Goal: Information Seeking & Learning: Learn about a topic

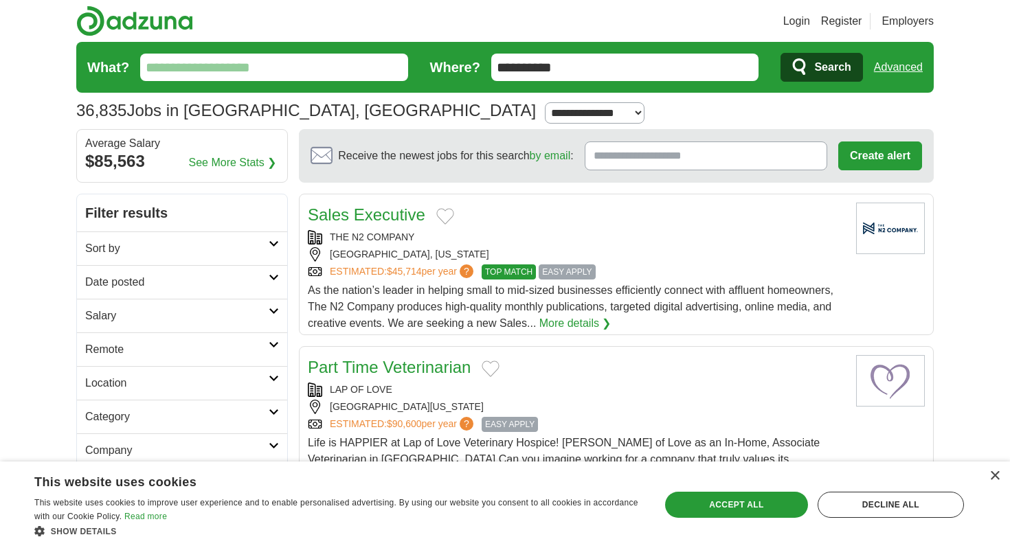
click at [324, 73] on input "What?" at bounding box center [274, 67] width 268 height 27
type input "******"
click at [780, 53] on button "Search" at bounding box center [821, 67] width 82 height 29
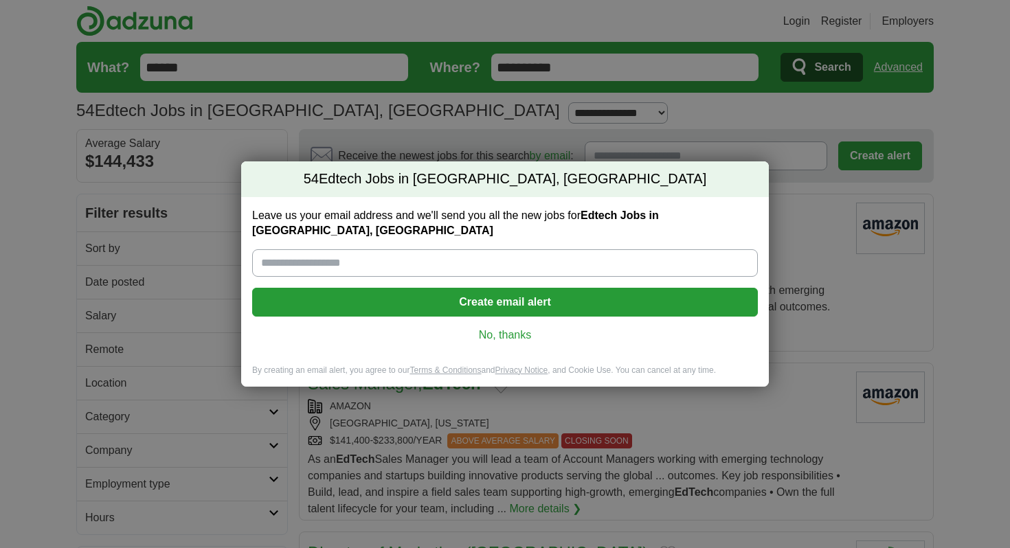
click at [511, 328] on link "No, thanks" at bounding box center [505, 335] width 484 height 15
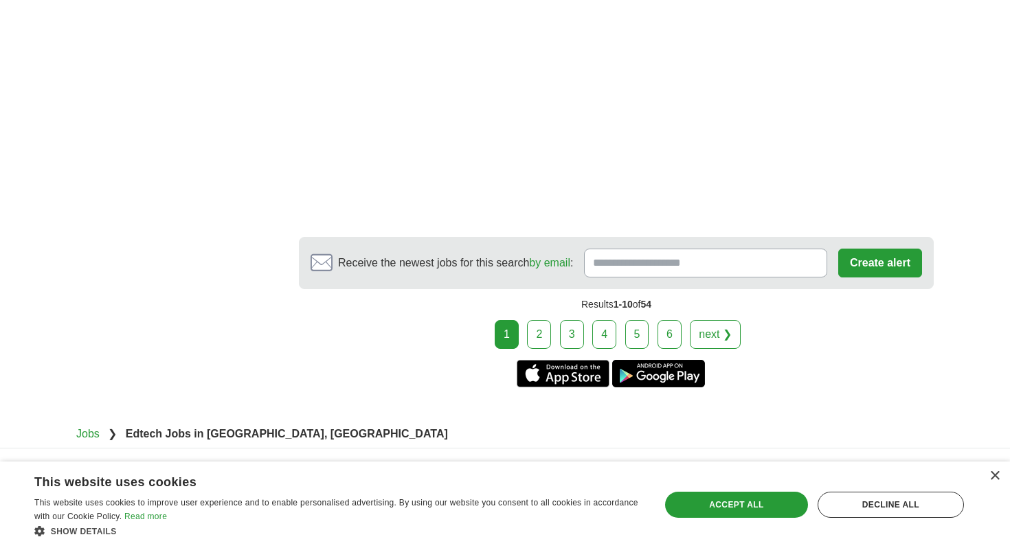
scroll to position [2318, 0]
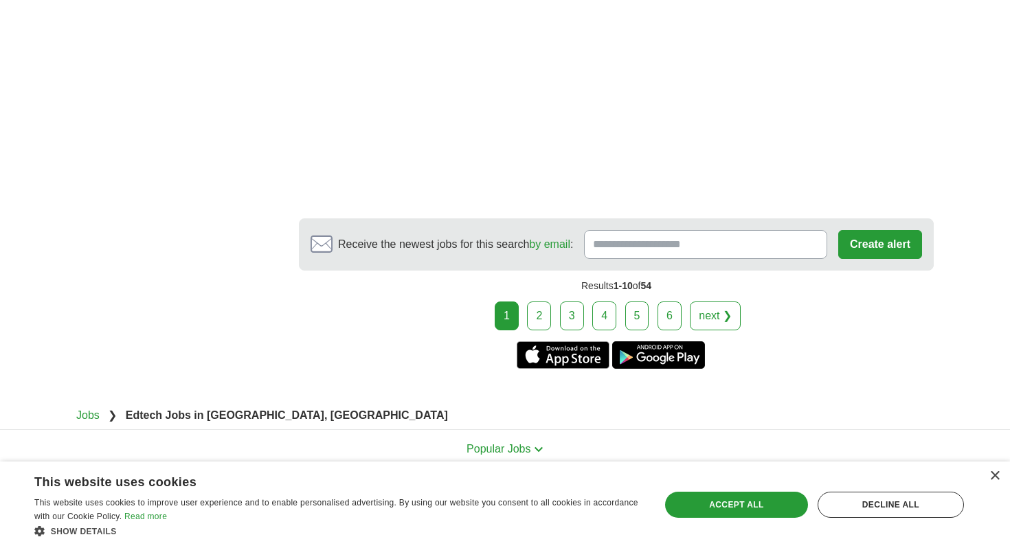
click at [547, 302] on link "2" at bounding box center [539, 316] width 24 height 29
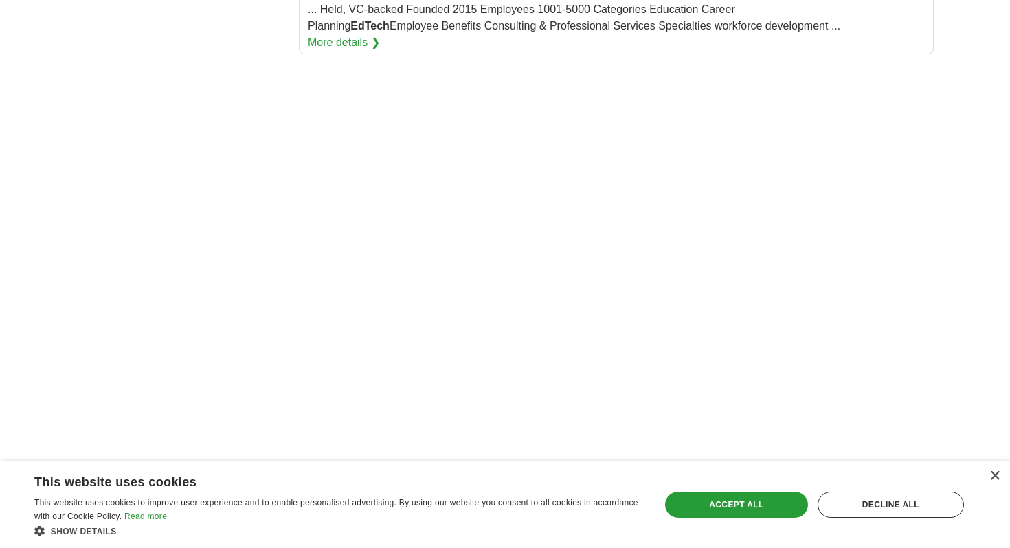
scroll to position [1671, 0]
